Goal: Task Accomplishment & Management: Complete application form

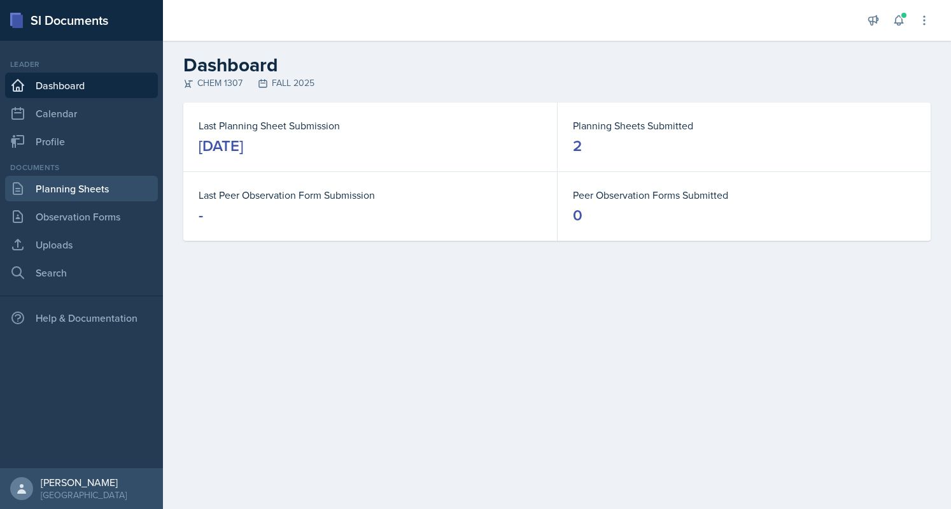
click at [88, 178] on link "Planning Sheets" at bounding box center [81, 188] width 153 height 25
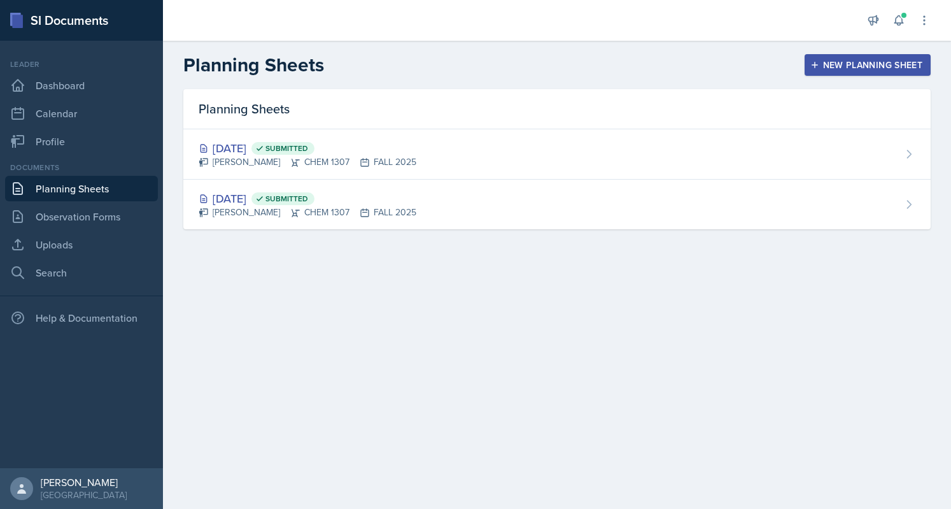
click at [950, 51] on header "Planning Sheets New Planning Sheet" at bounding box center [557, 65] width 788 height 48
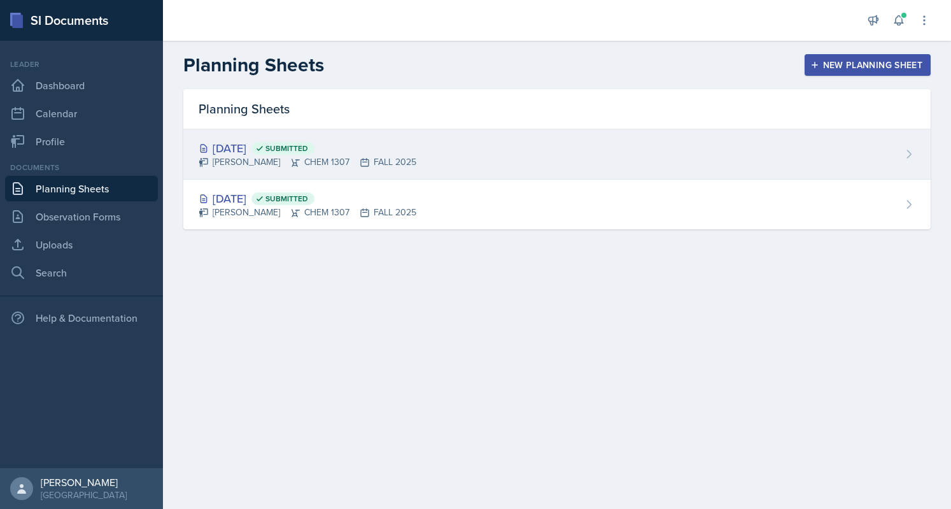
click at [285, 164] on div "[PERSON_NAME] CHEM 1307 FALL 2025" at bounding box center [308, 161] width 218 height 13
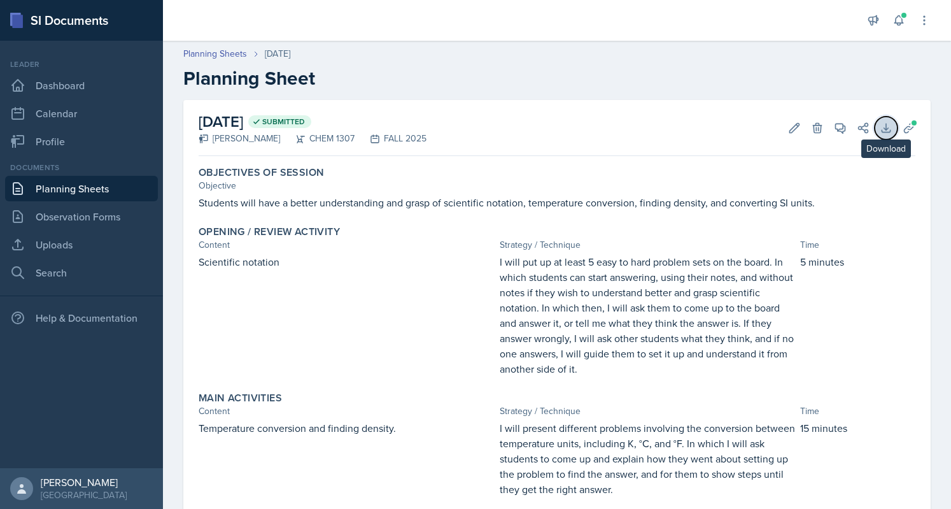
click at [880, 134] on icon at bounding box center [886, 128] width 13 height 13
drag, startPoint x: 675, startPoint y: 54, endPoint x: 895, endPoint y: 137, distance: 234.9
click at [898, 137] on button "Uploads" at bounding box center [909, 127] width 23 height 23
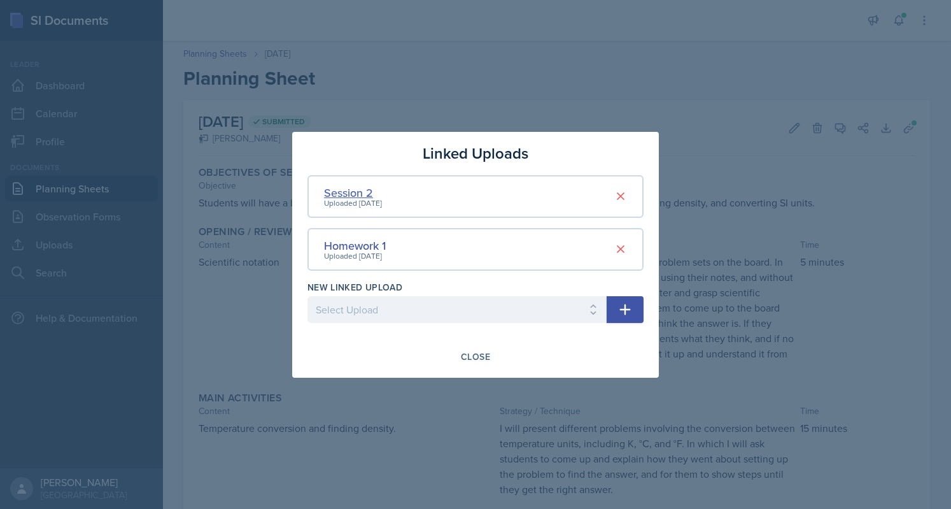
click at [355, 196] on div "Session 2" at bounding box center [353, 192] width 58 height 17
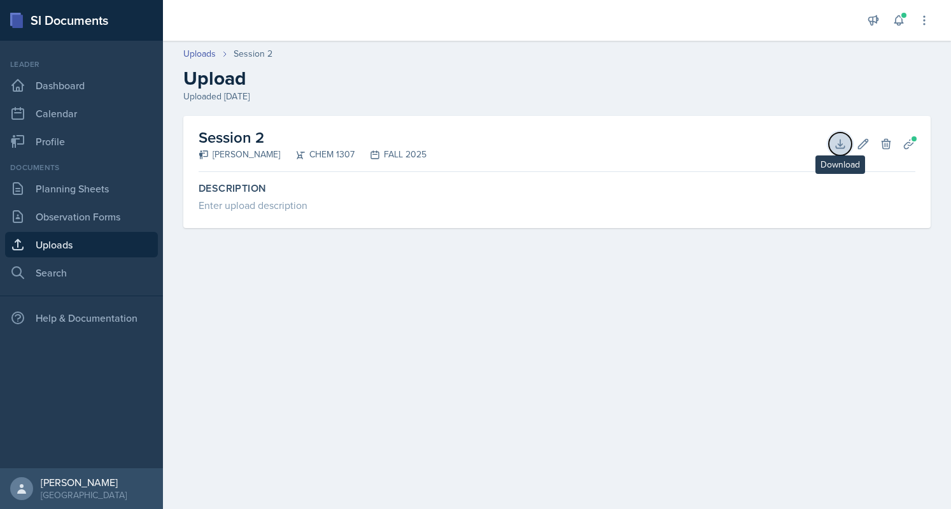
click at [839, 139] on icon at bounding box center [840, 143] width 13 height 13
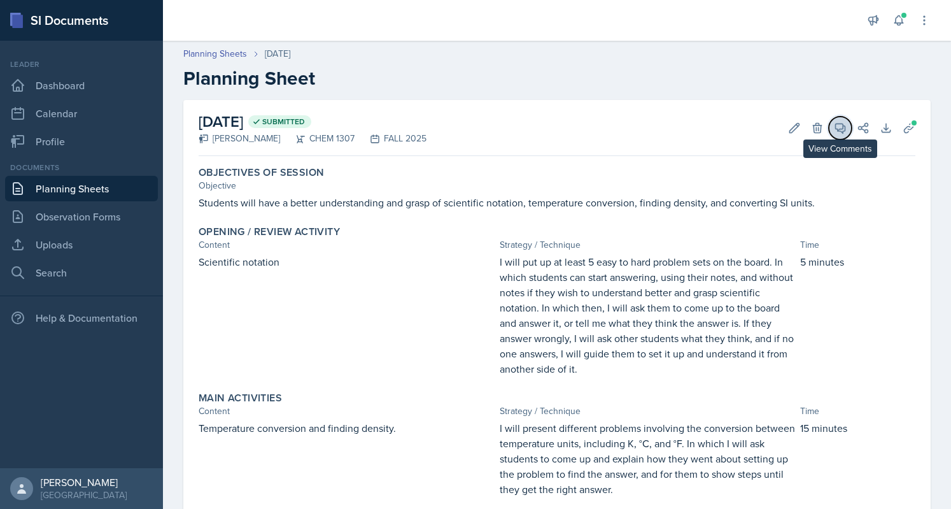
click at [834, 118] on button "View Comments" at bounding box center [840, 127] width 23 height 23
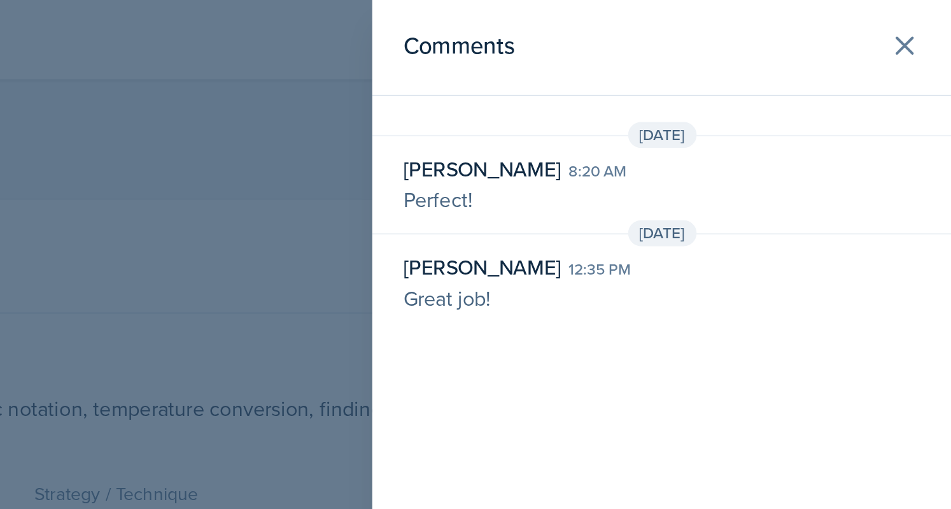
click at [731, 107] on div "Sep 3rd, 2025 Alexandra Hernandez 8:20 am Perfect! Sep 5th, 2025 Beatriz Torres…" at bounding box center [808, 111] width 285 height 99
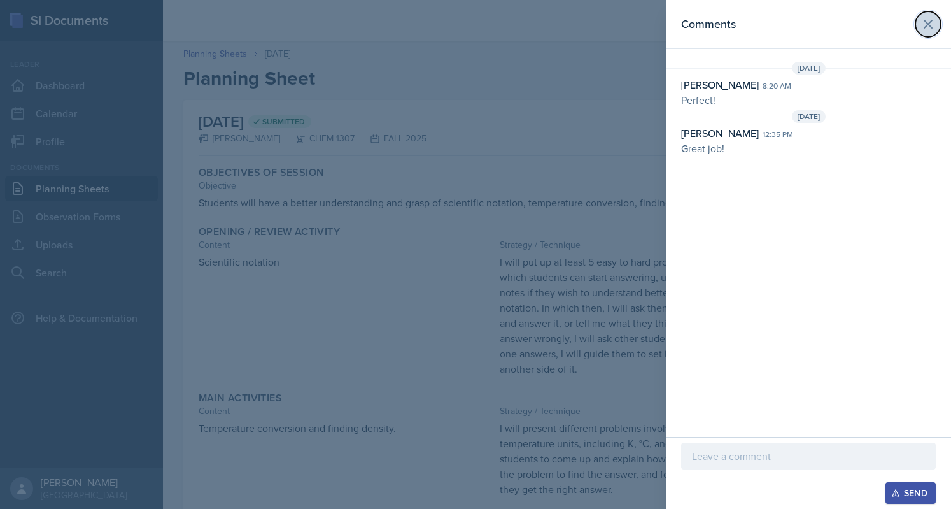
click at [929, 28] on icon at bounding box center [927, 24] width 15 height 15
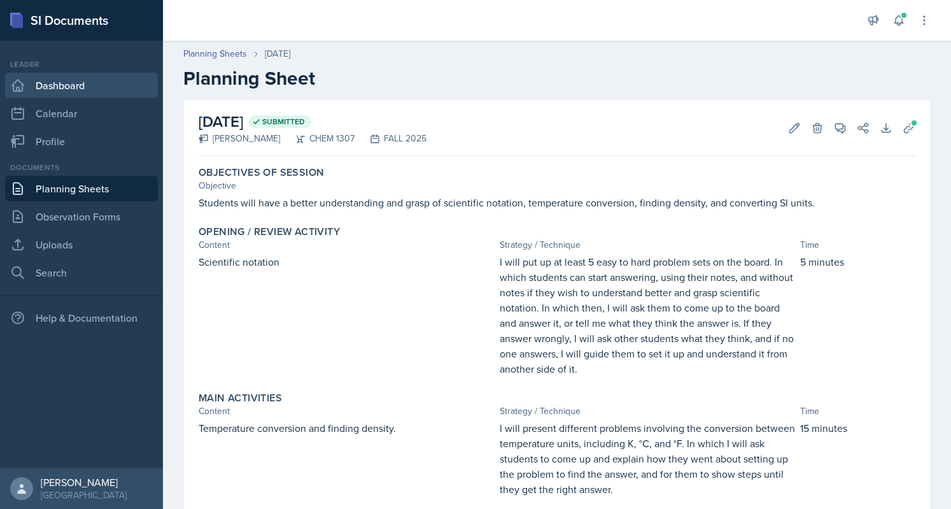
click at [55, 84] on link "Dashboard" at bounding box center [81, 85] width 153 height 25
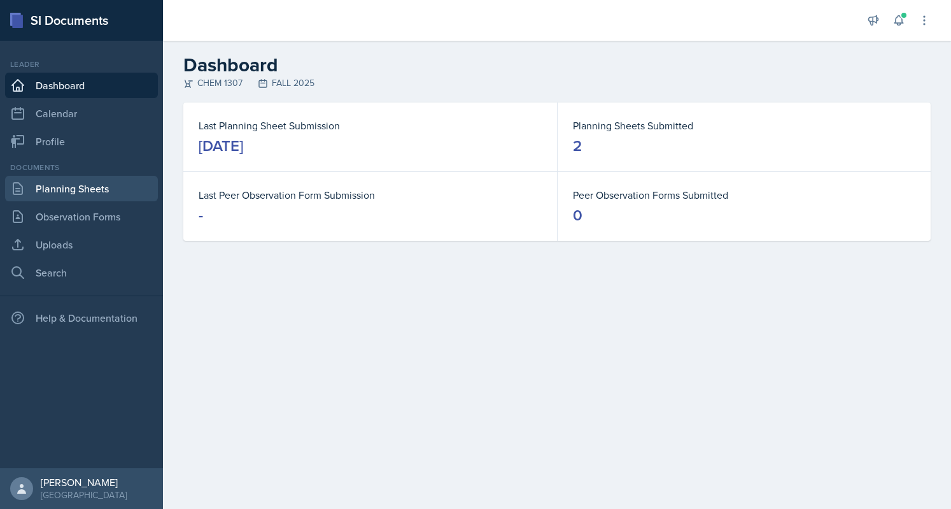
click at [78, 193] on link "Planning Sheets" at bounding box center [81, 188] width 153 height 25
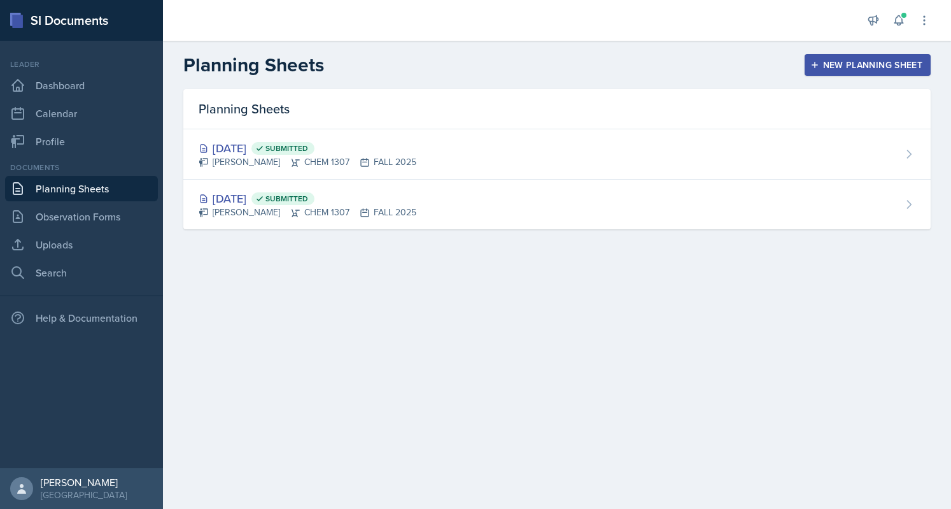
click at [825, 66] on div "New Planning Sheet" at bounding box center [867, 65] width 109 height 10
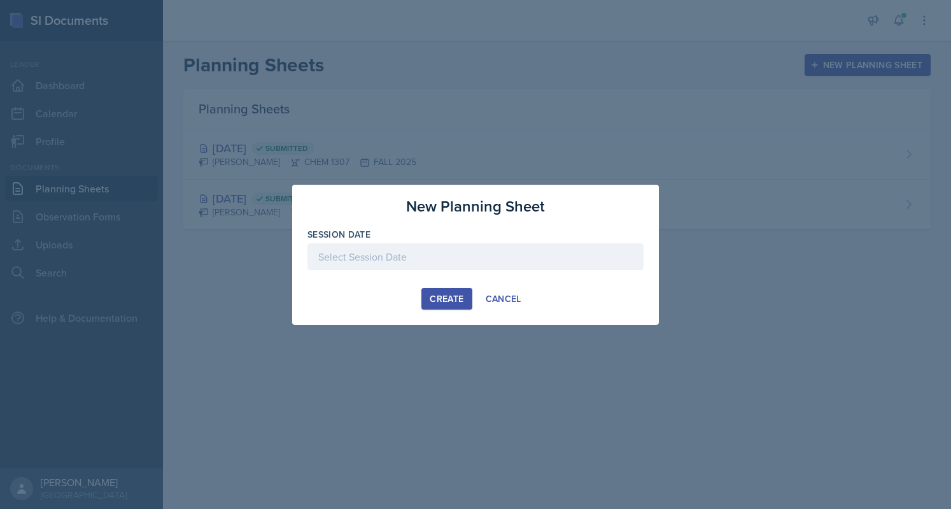
click at [437, 248] on div at bounding box center [475, 256] width 336 height 27
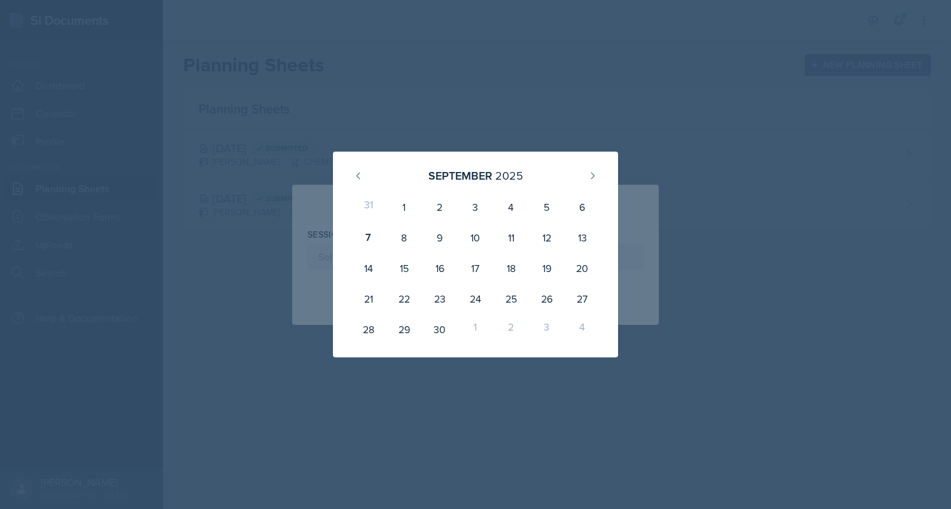
click at [626, 139] on div at bounding box center [475, 254] width 951 height 509
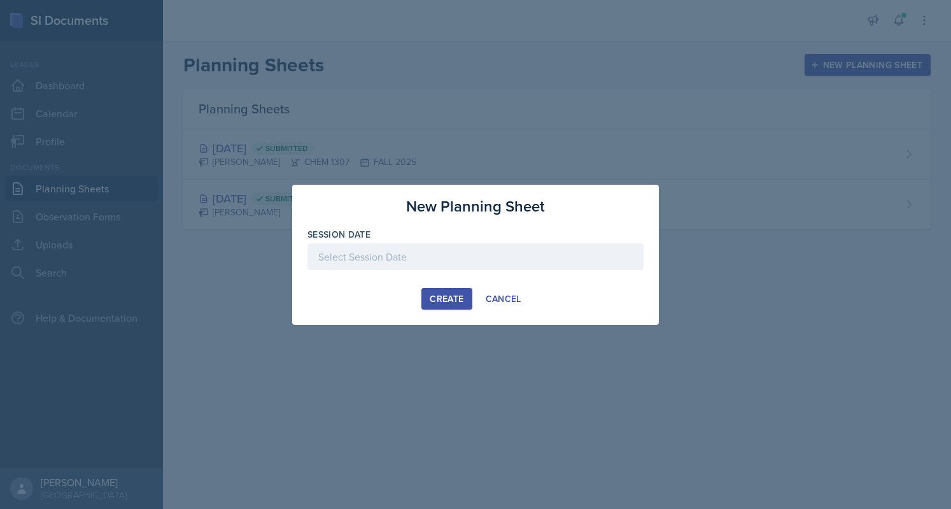
click at [437, 266] on div at bounding box center [475, 256] width 336 height 27
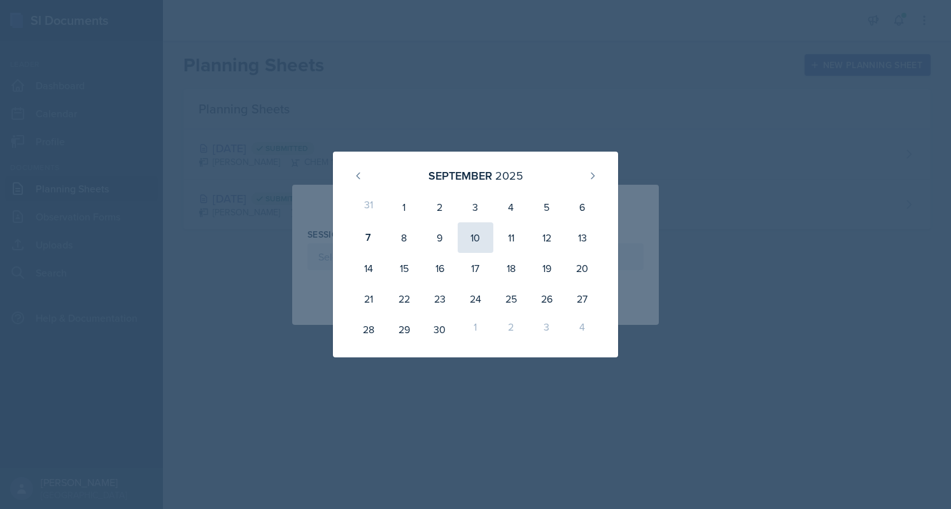
click at [463, 243] on div "10" at bounding box center [476, 237] width 36 height 31
type input "[DATE]"
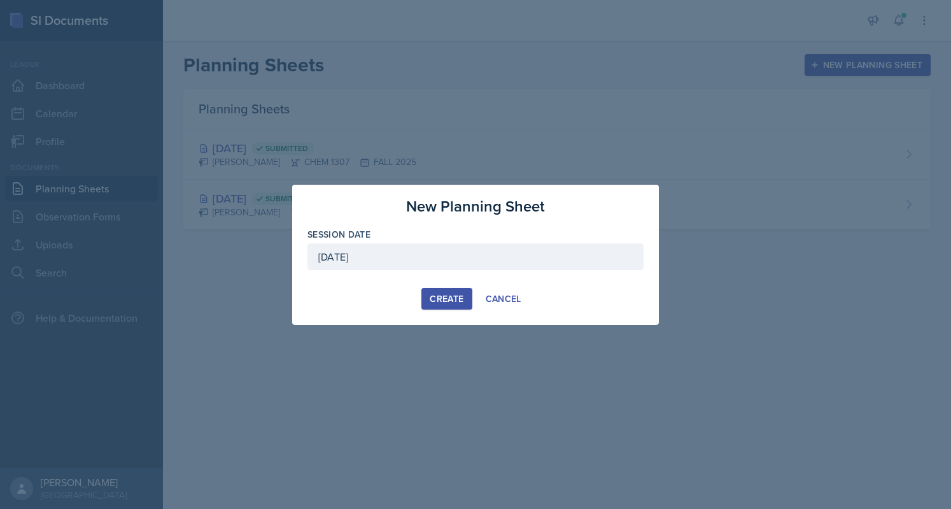
click at [442, 298] on div "Create" at bounding box center [447, 298] width 34 height 10
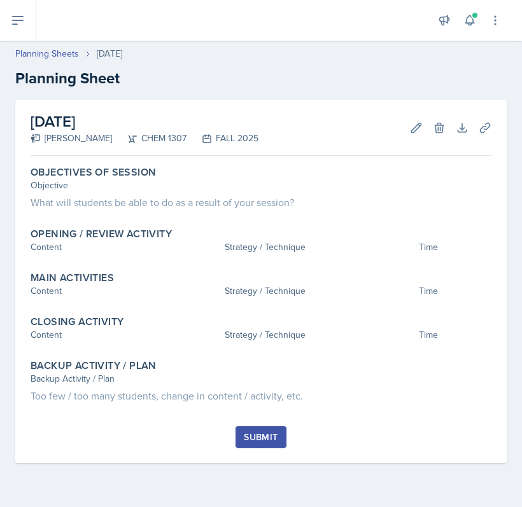
click at [388, 63] on div "Planning Sheets [DATE] Planning Sheet" at bounding box center [261, 68] width 522 height 43
